Goal: Transaction & Acquisition: Purchase product/service

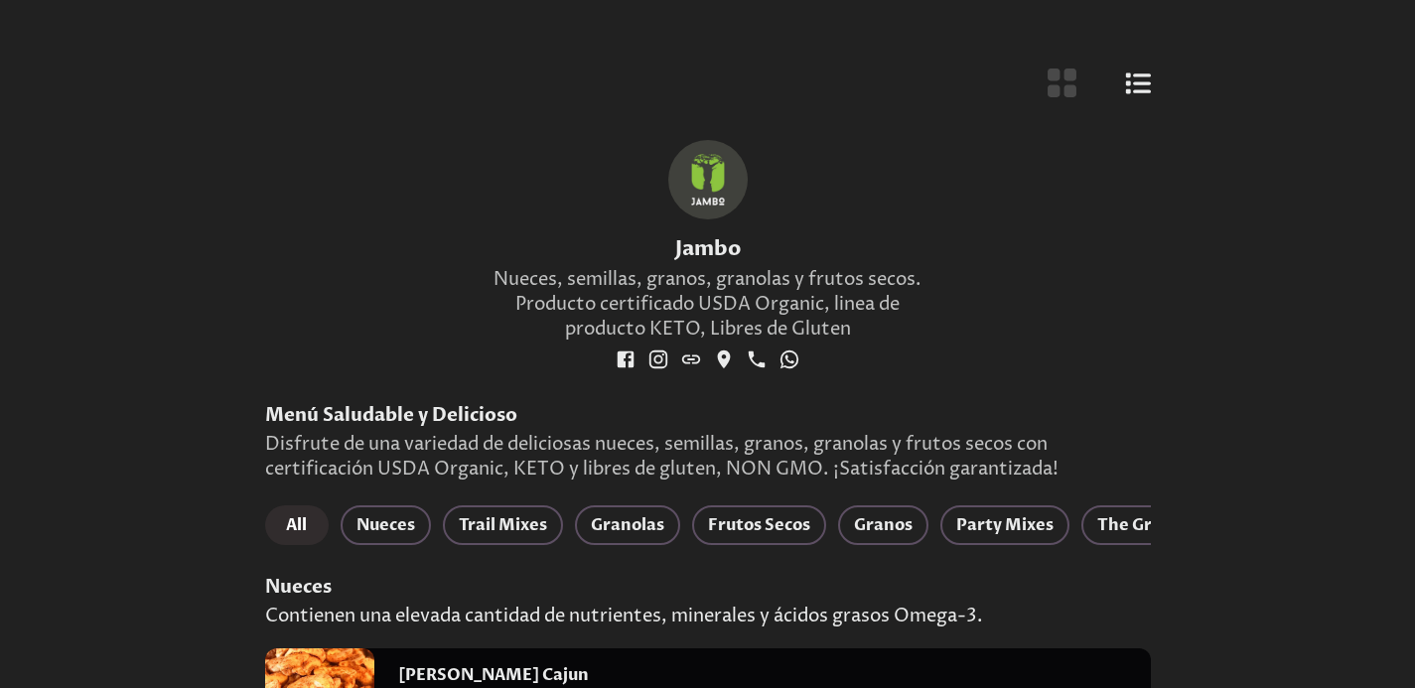
scroll to position [497, 0]
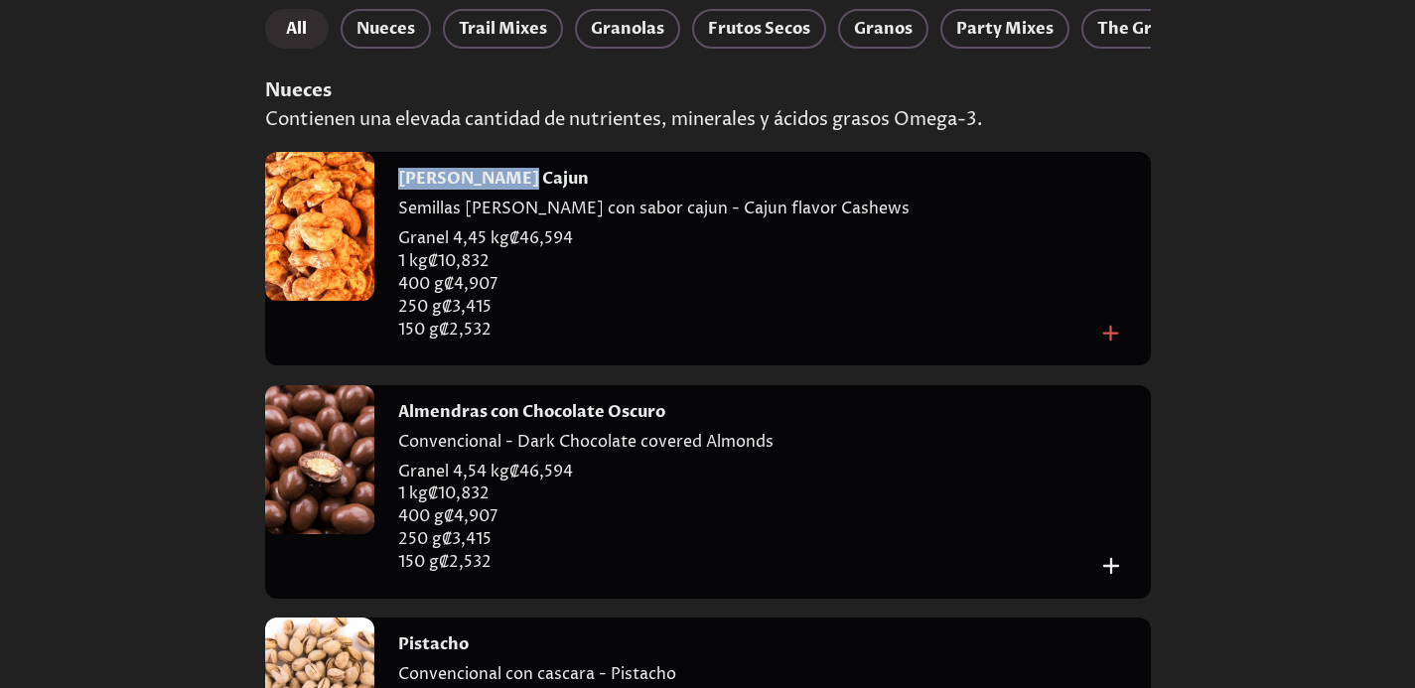
drag, startPoint x: 530, startPoint y: 199, endPoint x: 398, endPoint y: 190, distance: 132.4
click at [398, 190] on div "[PERSON_NAME] Cajun" at bounding box center [747, 179] width 698 height 22
copy h4 "[PERSON_NAME] Cajun"
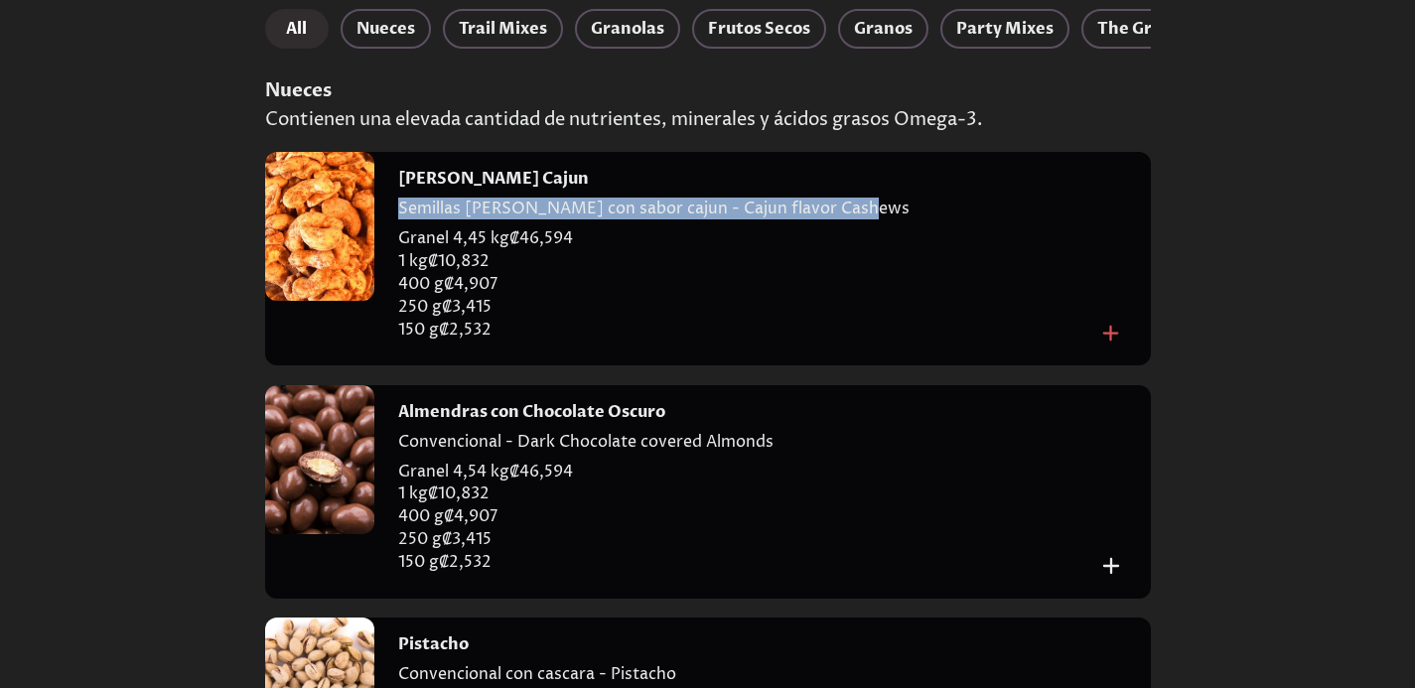
drag, startPoint x: 395, startPoint y: 219, endPoint x: 843, endPoint y: 225, distance: 448.0
click at [858, 231] on div "[PERSON_NAME] Cajun Semillas [PERSON_NAME] con sabor cajun - Cajun flavor Cashe…" at bounding box center [762, 259] width 777 height 214
copy p "Semillas [PERSON_NAME] con sabor cajun - Cajun flavor Cashews"
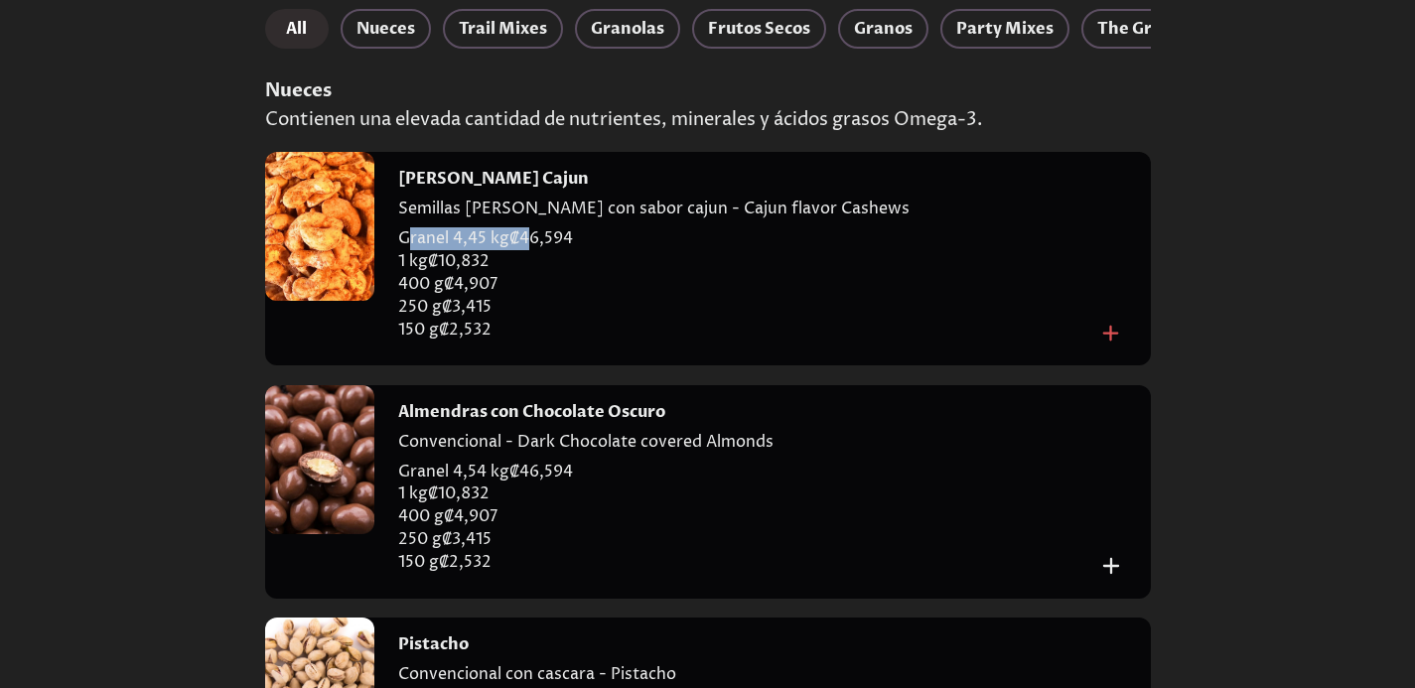
drag, startPoint x: 404, startPoint y: 250, endPoint x: 529, endPoint y: 253, distance: 125.2
click at [529, 250] on p "Granel 4,45 kg ₡ 46,594" at bounding box center [747, 238] width 698 height 23
click at [508, 250] on p "Granel 4,45 kg ₡ 46,594" at bounding box center [747, 238] width 698 height 23
click at [488, 273] on p "1 kg ₡ 10,832" at bounding box center [747, 261] width 698 height 23
click at [484, 319] on p "250 g ₡ 3,415" at bounding box center [747, 307] width 698 height 23
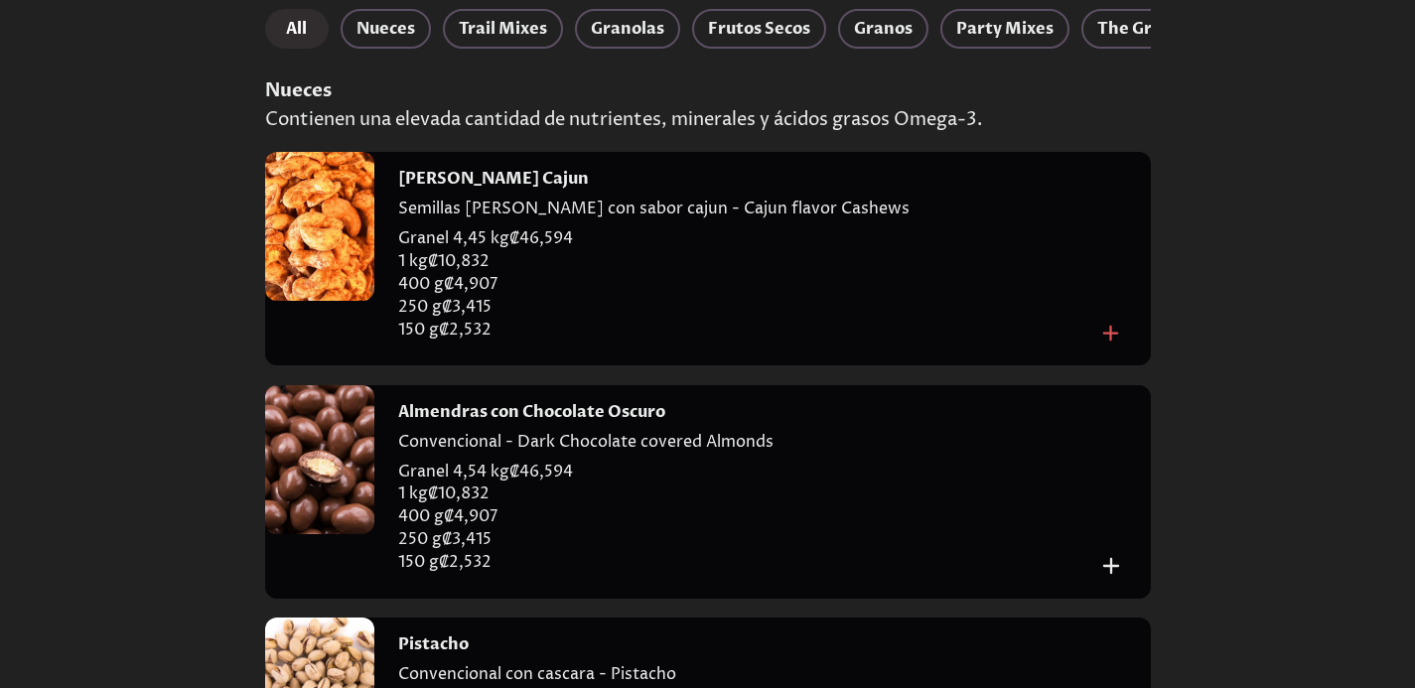
click at [499, 273] on p "1 kg ₡ 10,832" at bounding box center [747, 261] width 698 height 23
click at [510, 250] on p "Granel 4,45 kg ₡ 46,594" at bounding box center [747, 238] width 698 height 23
click at [424, 250] on p "Granel 4,45 kg ₡ 46,594" at bounding box center [747, 238] width 698 height 23
drag, startPoint x: 395, startPoint y: 280, endPoint x: 428, endPoint y: 284, distance: 33.0
click at [428, 284] on div "[PERSON_NAME] Cajun Semillas [PERSON_NAME] con sabor cajun - Cajun flavor Cashe…" at bounding box center [762, 259] width 777 height 214
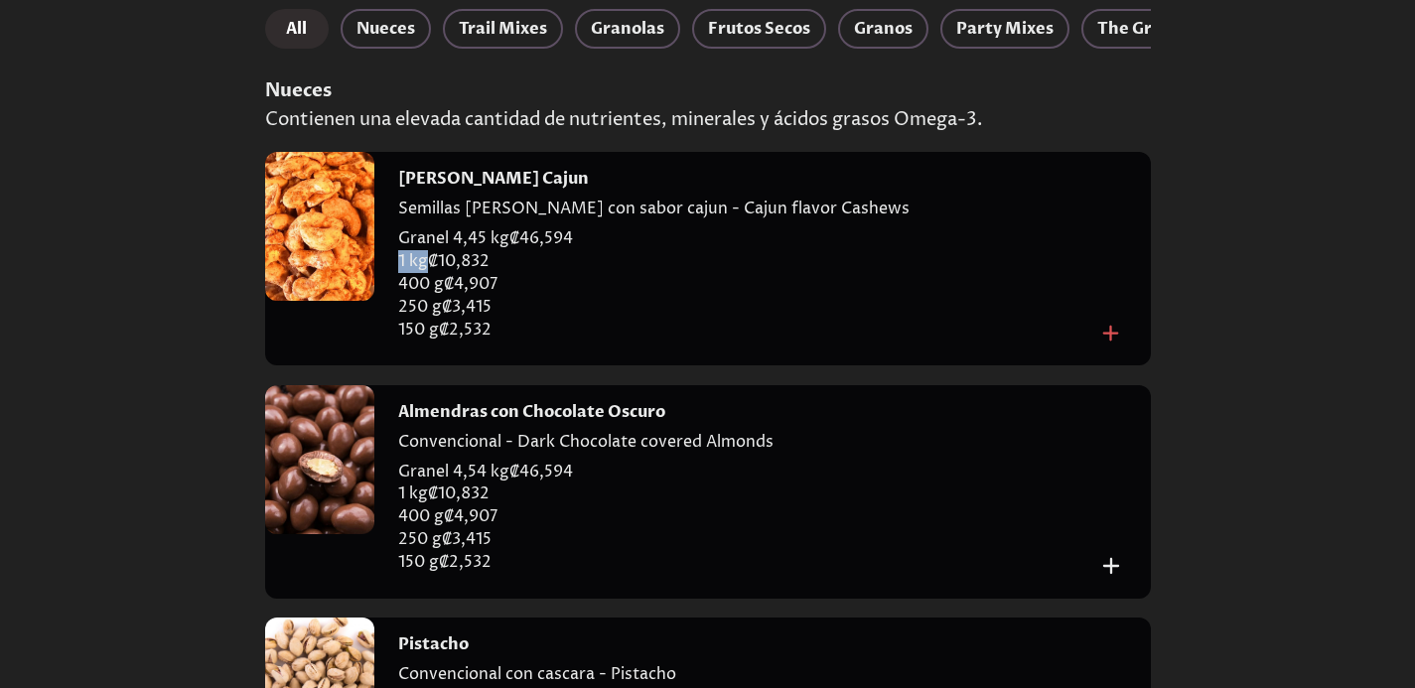
copy p "1 kg"
drag, startPoint x: 399, startPoint y: 299, endPoint x: 446, endPoint y: 305, distance: 47.1
click at [446, 296] on p "400 g ₡ 4,907" at bounding box center [747, 284] width 698 height 23
click at [400, 314] on p "250 g ₡ 3,415" at bounding box center [747, 307] width 698 height 23
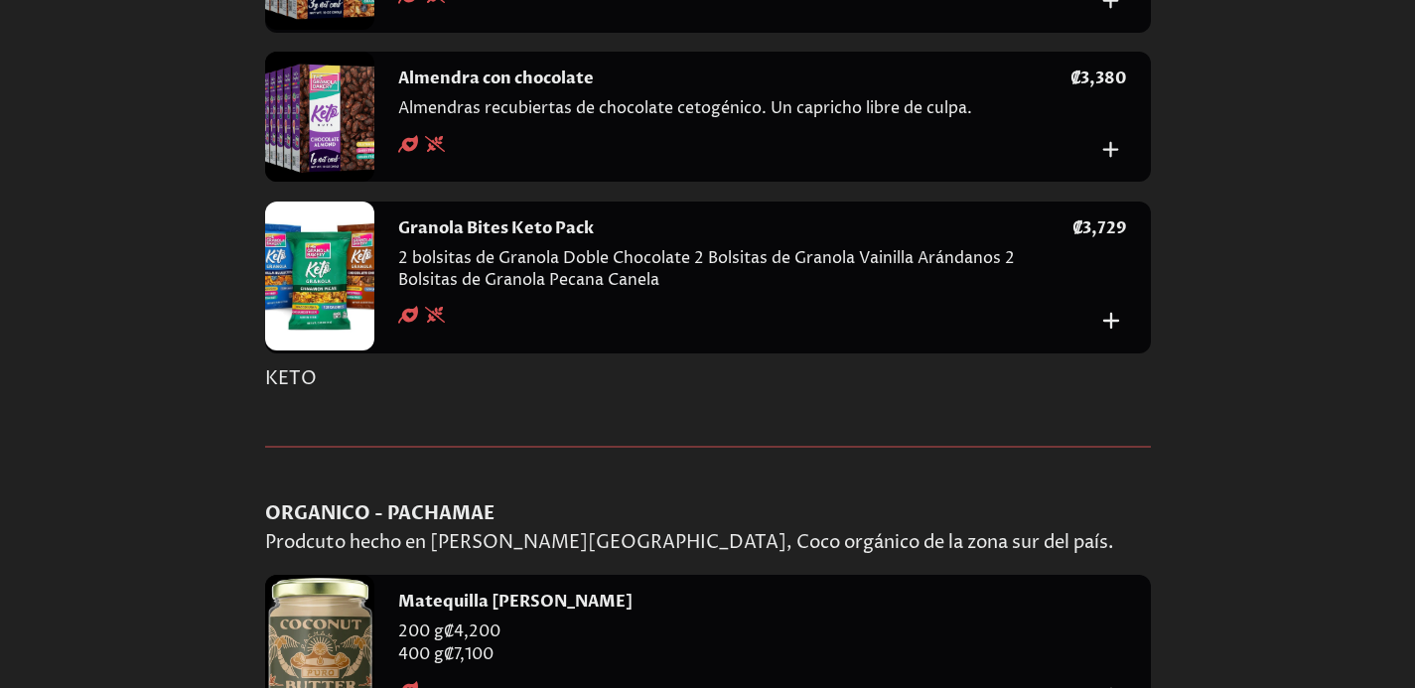
scroll to position [13246, 0]
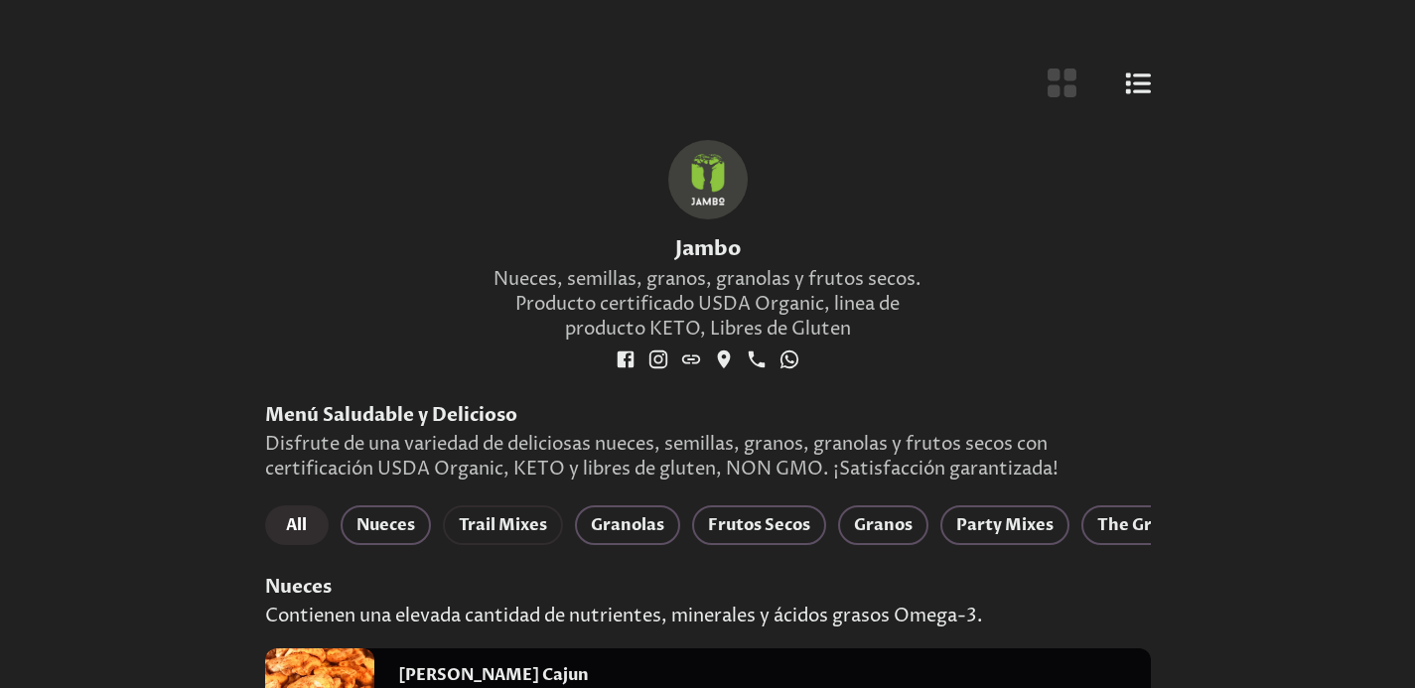
click at [503, 509] on button "Trail Mixes" at bounding box center [503, 526] width 120 height 40
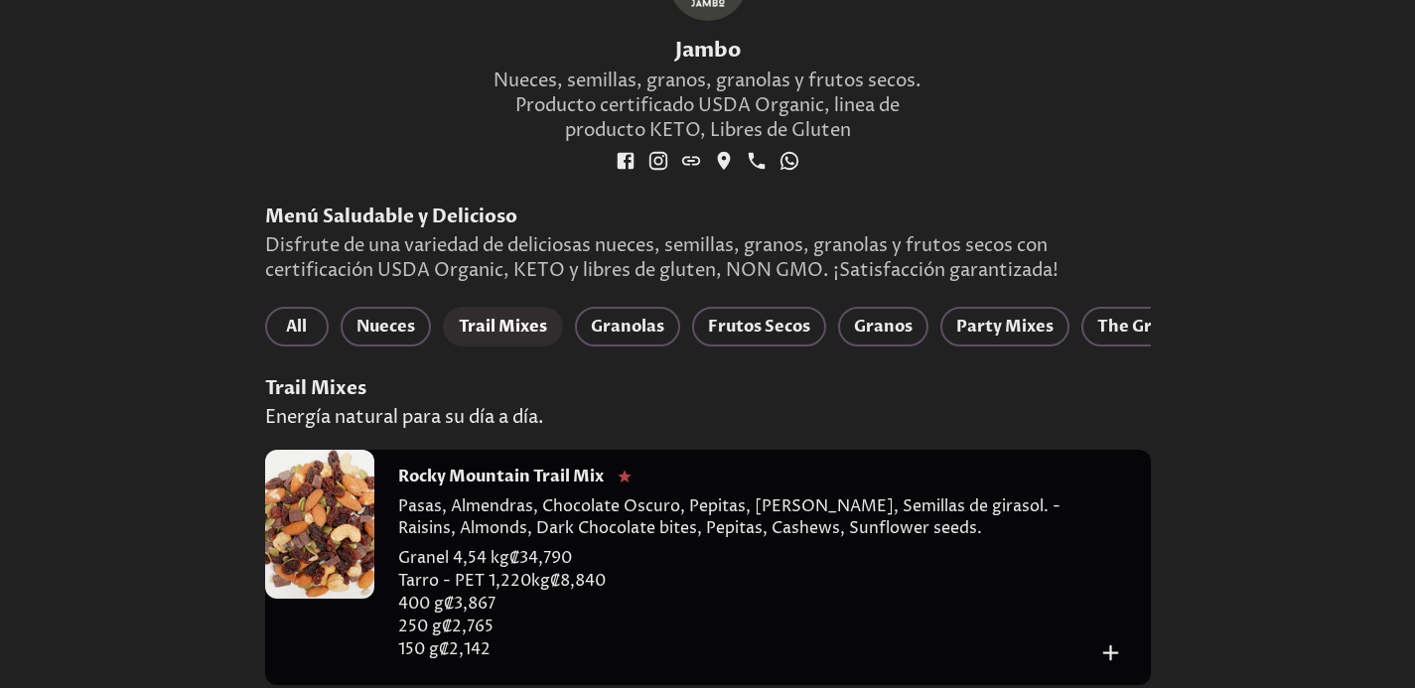
scroll to position [298, 0]
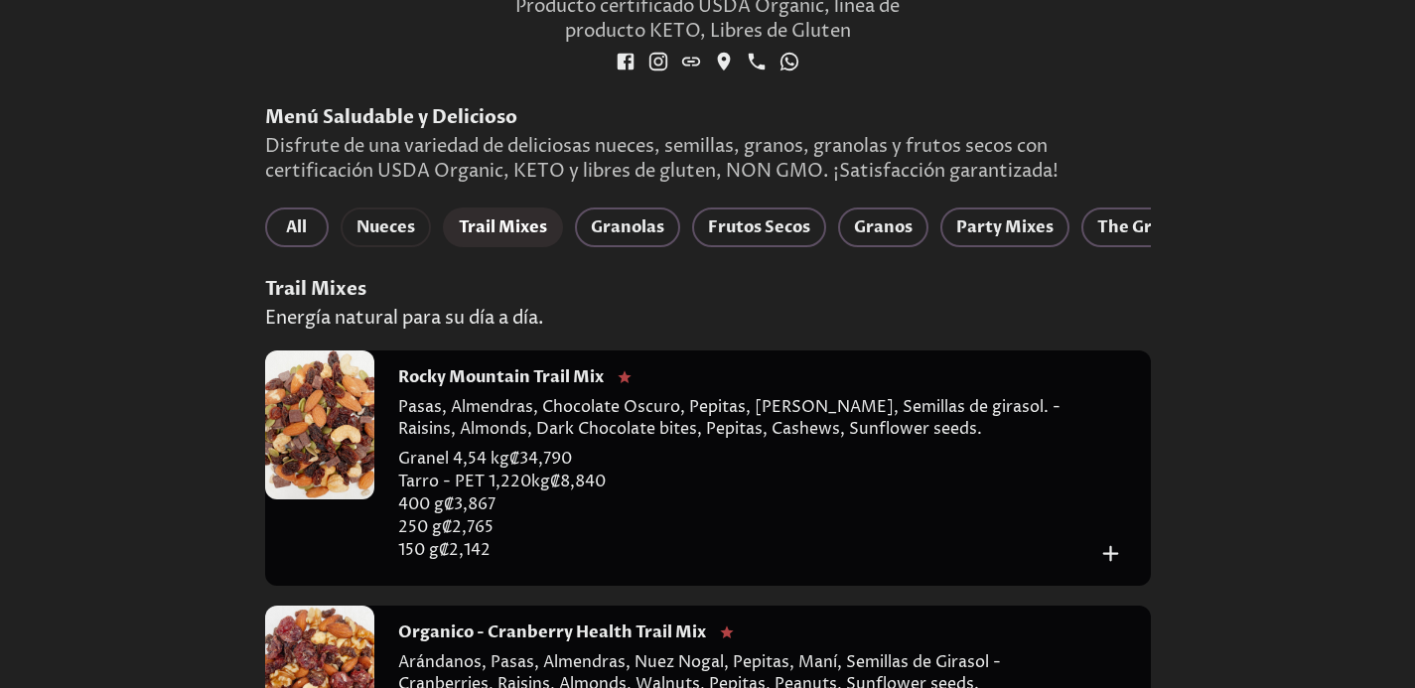
click at [369, 222] on span "Nueces" at bounding box center [386, 228] width 59 height 28
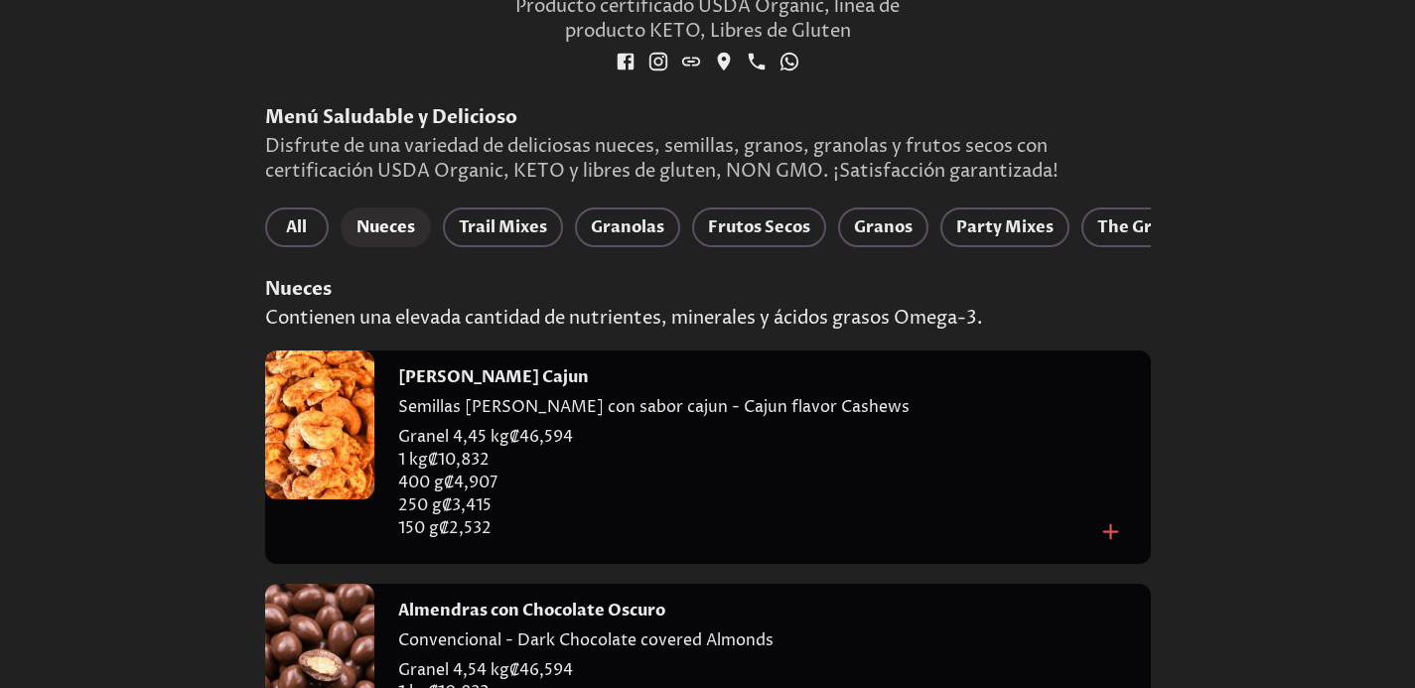
scroll to position [497, 0]
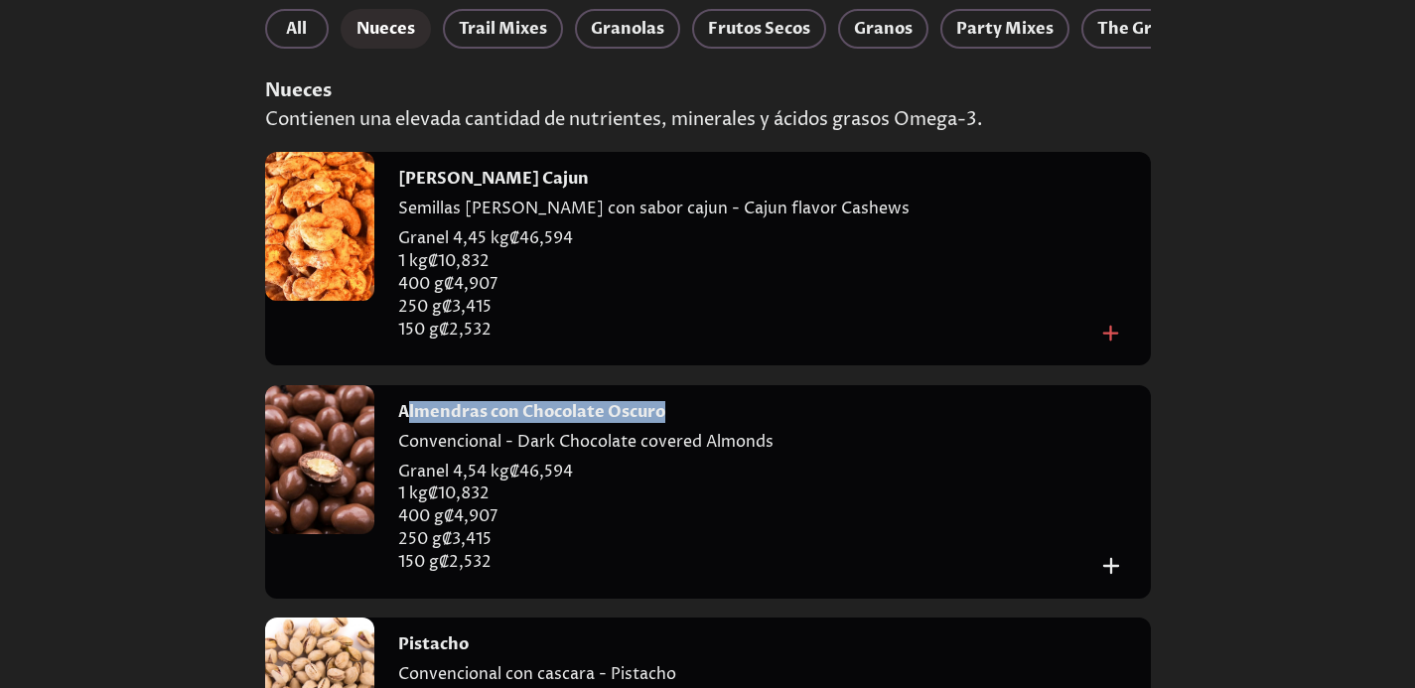
drag, startPoint x: 712, startPoint y: 427, endPoint x: 409, endPoint y: 422, distance: 303.0
click at [409, 422] on div "Almendras con Chocolate Oscuro" at bounding box center [747, 412] width 698 height 22
click at [646, 410] on div "Almendras con Chocolate Oscuro Convencional - Dark Chocolate covered Almonds Gr…" at bounding box center [762, 492] width 777 height 214
drag, startPoint x: 686, startPoint y: 422, endPoint x: 395, endPoint y: 434, distance: 291.3
click at [395, 434] on div "Almendras con Chocolate Oscuro Convencional - Dark Chocolate covered Almonds Gr…" at bounding box center [762, 492] width 777 height 214
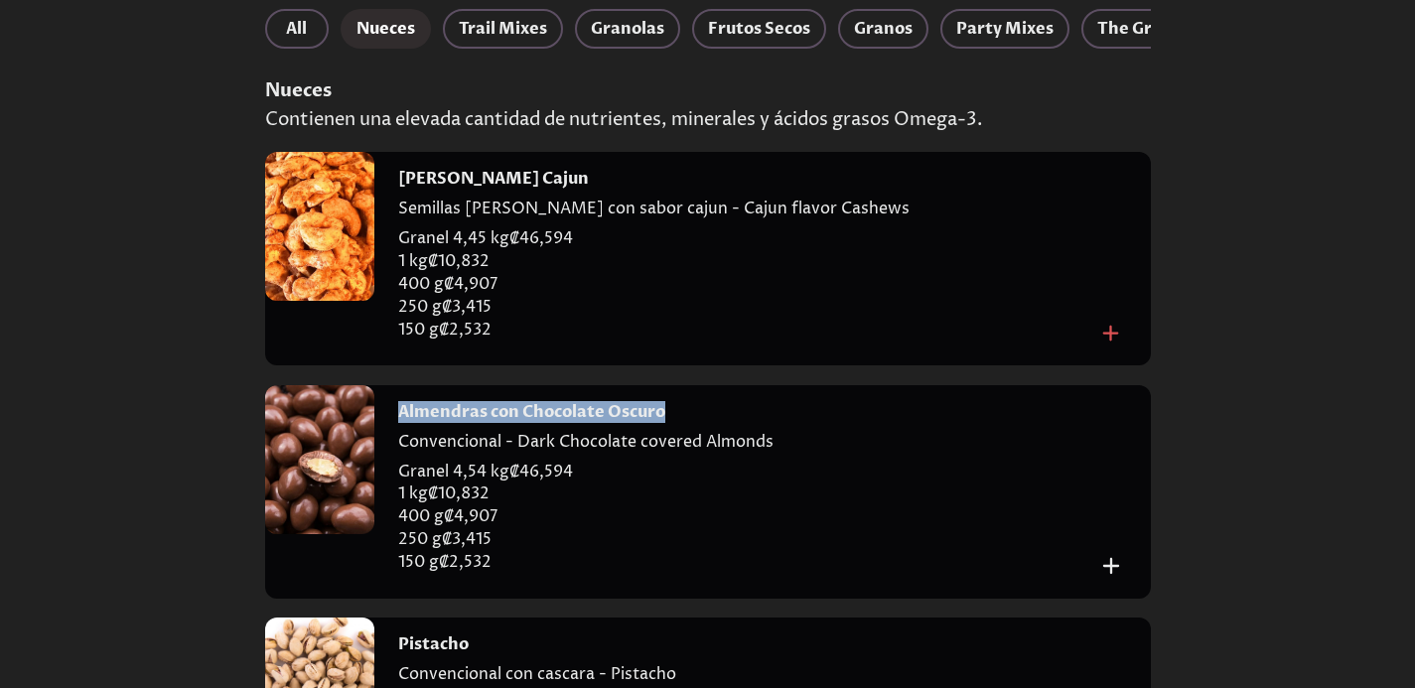
click at [506, 420] on h4 "Almendras con Chocolate Oscuro" at bounding box center [531, 412] width 267 height 22
drag, startPoint x: 709, startPoint y: 437, endPoint x: 396, endPoint y: 426, distance: 313.1
click at [396, 426] on div "Almendras con Chocolate Oscuro Convencional - Dark Chocolate covered Almonds Gr…" at bounding box center [762, 492] width 777 height 214
copy h4 "Almendras con Chocolate Oscuro"
click at [627, 499] on p "1 kg ₡ 10,832" at bounding box center [747, 494] width 698 height 23
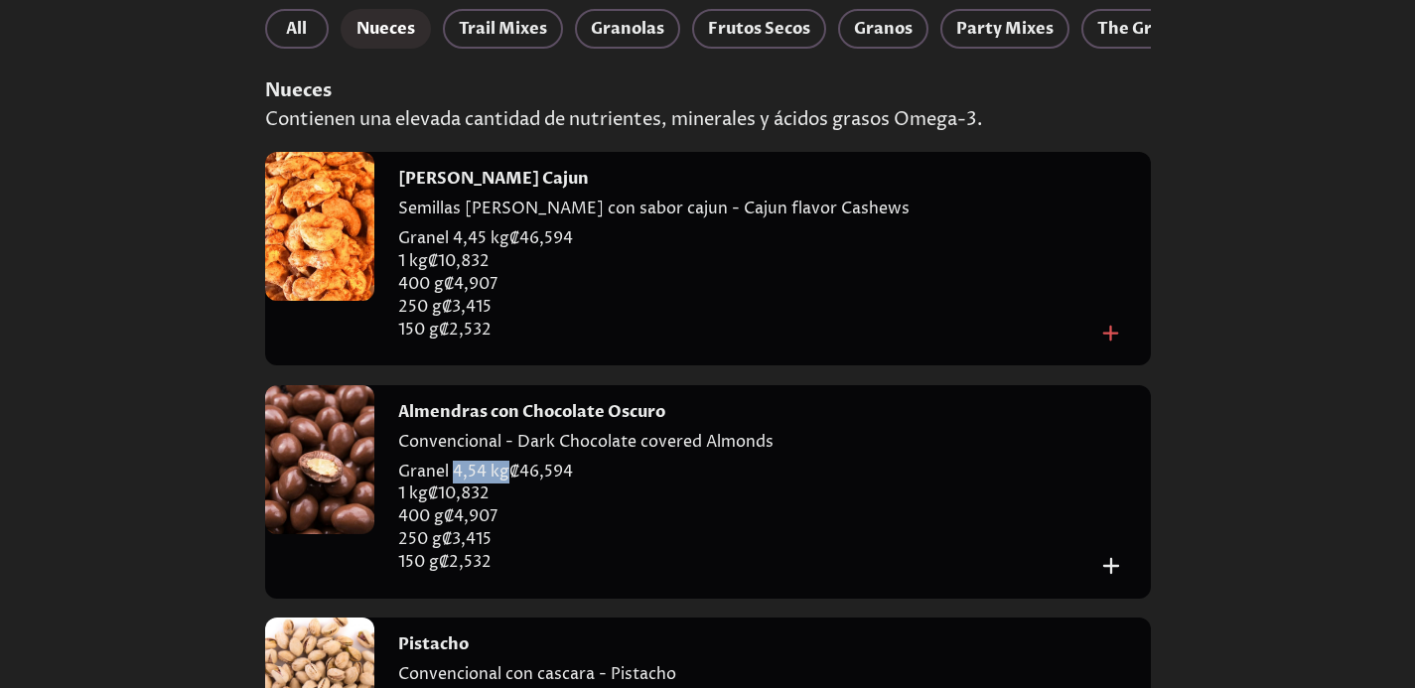
drag, startPoint x: 453, startPoint y: 485, endPoint x: 509, endPoint y: 490, distance: 55.8
click at [509, 484] on p "Granel 4,54 kg ₡ 46,594" at bounding box center [747, 472] width 698 height 23
copy p "4,54 kg"
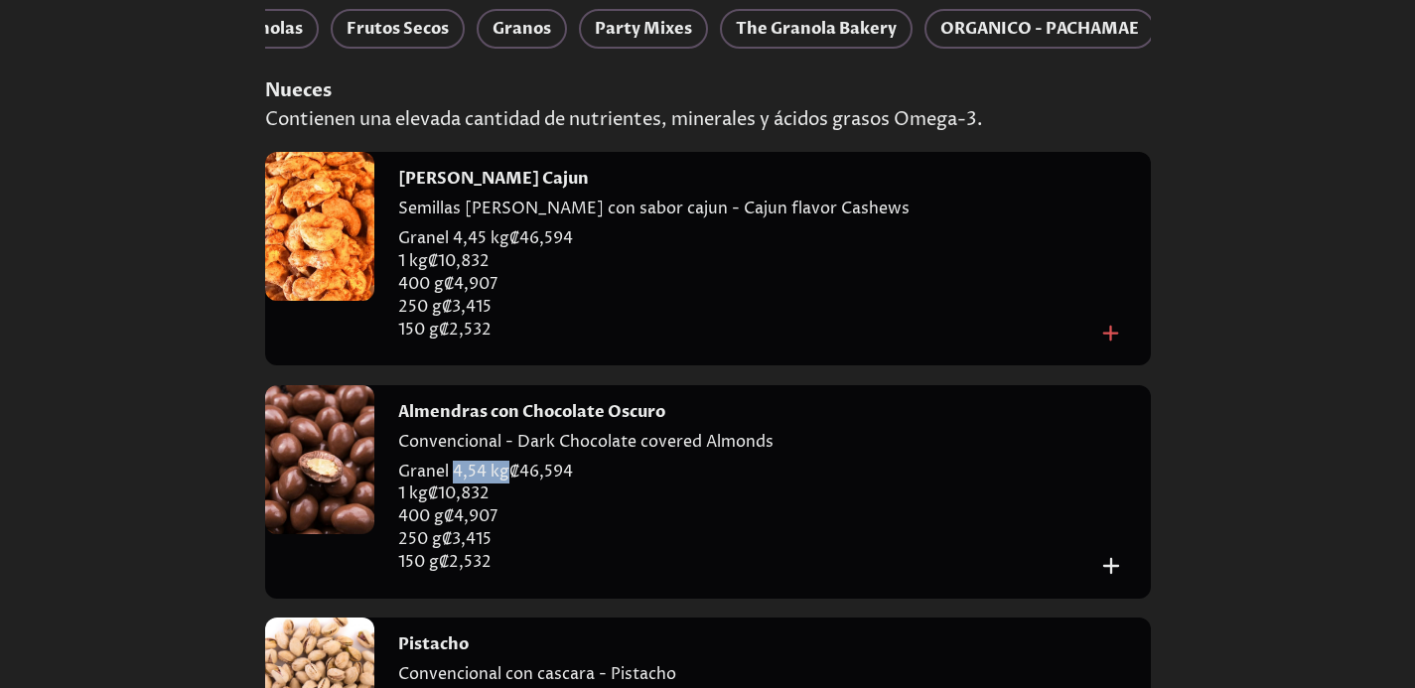
scroll to position [0, 374]
click at [1046, 22] on span "ORGANICO - PACHAMAE" at bounding box center [1027, 29] width 199 height 28
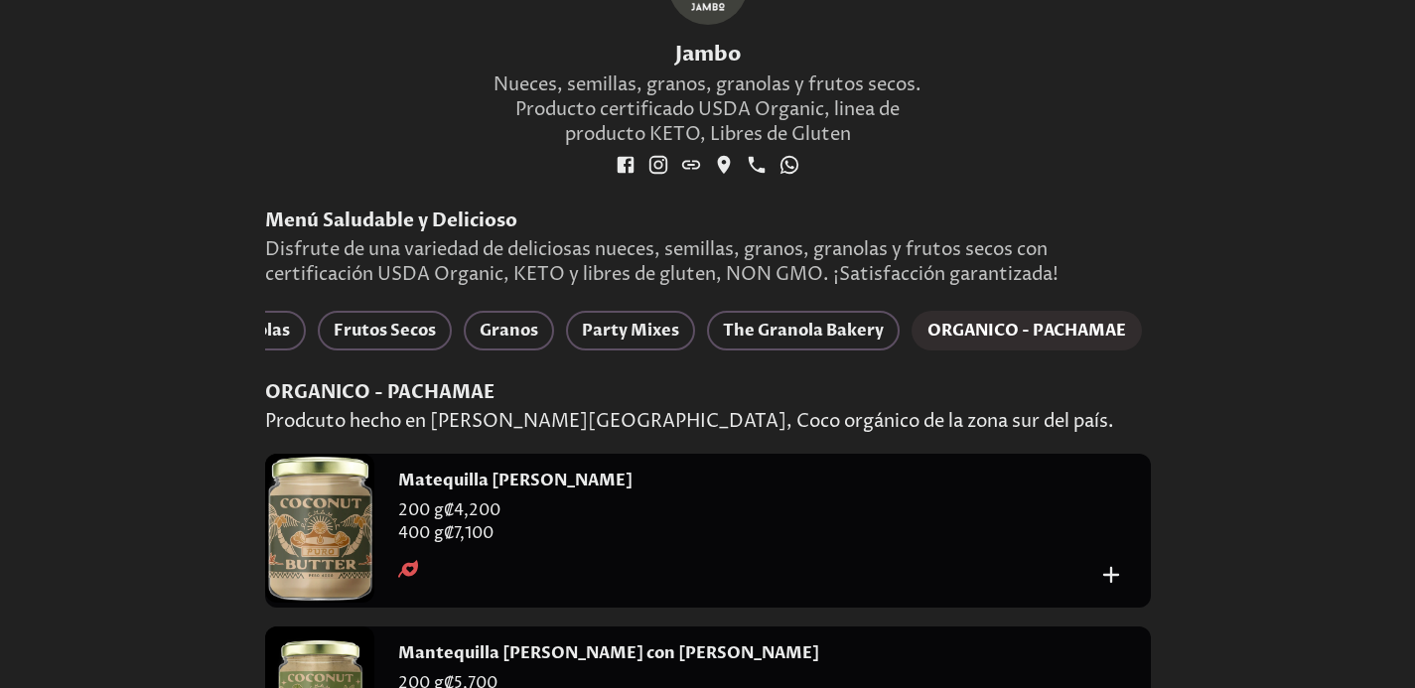
scroll to position [0, 0]
